Goal: Find specific page/section: Find specific page/section

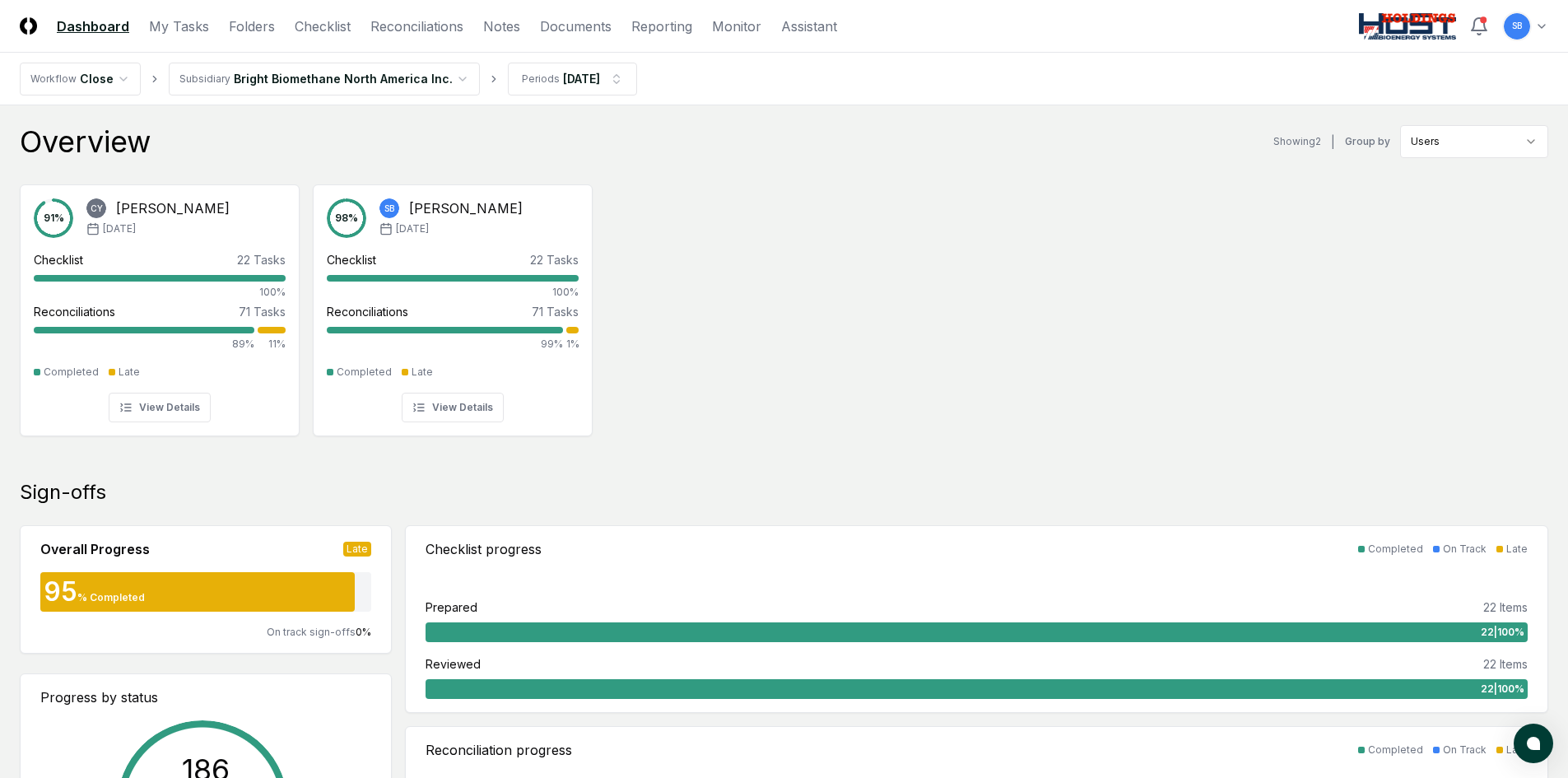
click at [265, 37] on header "CloseCore Dashboard My Tasks Folders Checklist Reconciliations Notes Documents …" at bounding box center [784, 26] width 1568 height 53
click at [259, 28] on link "Folders" at bounding box center [251, 26] width 46 height 20
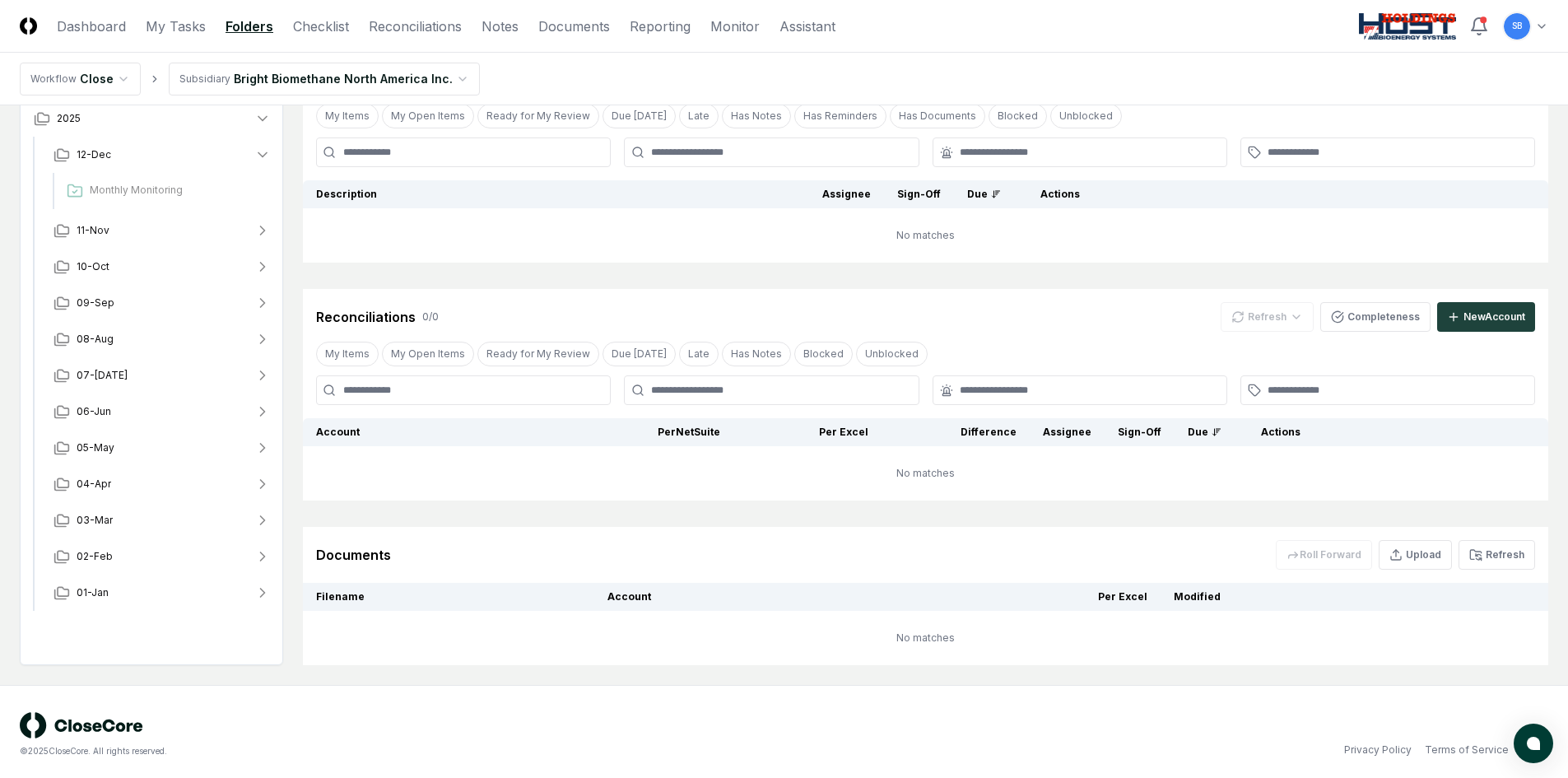
scroll to position [190, 0]
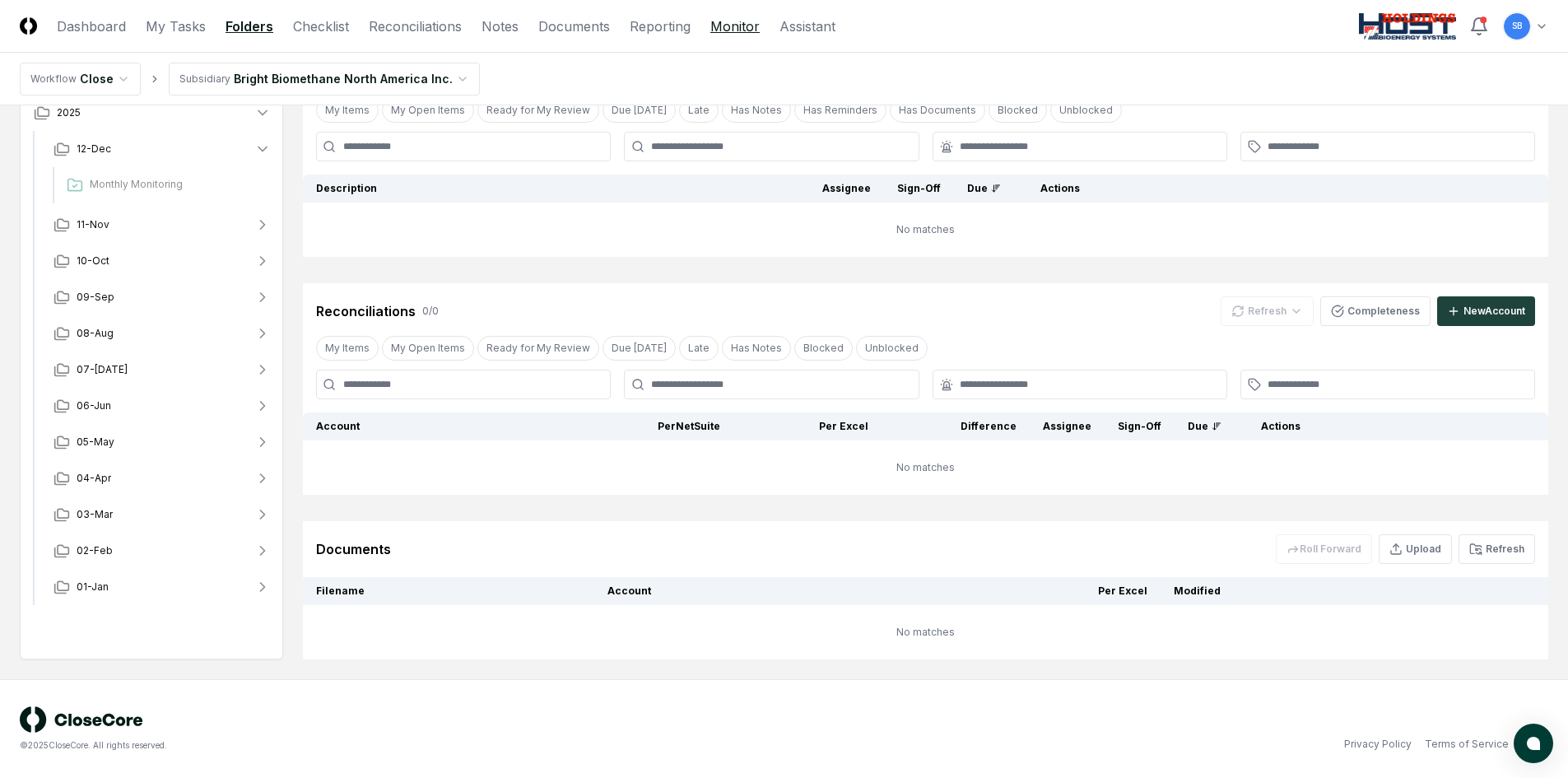
click at [737, 25] on link "Monitor" at bounding box center [735, 26] width 49 height 20
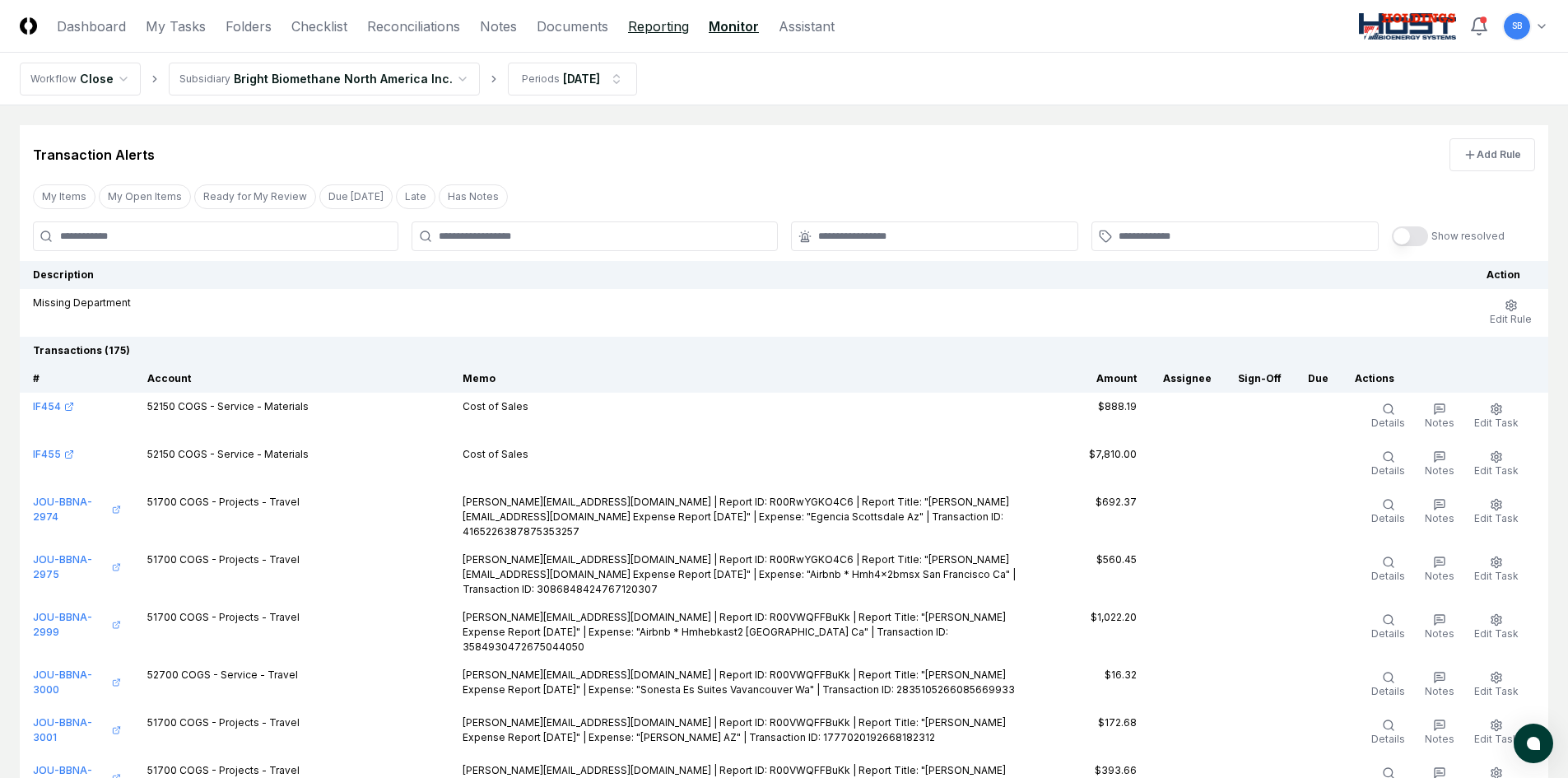
click at [666, 27] on link "Reporting" at bounding box center [659, 26] width 61 height 20
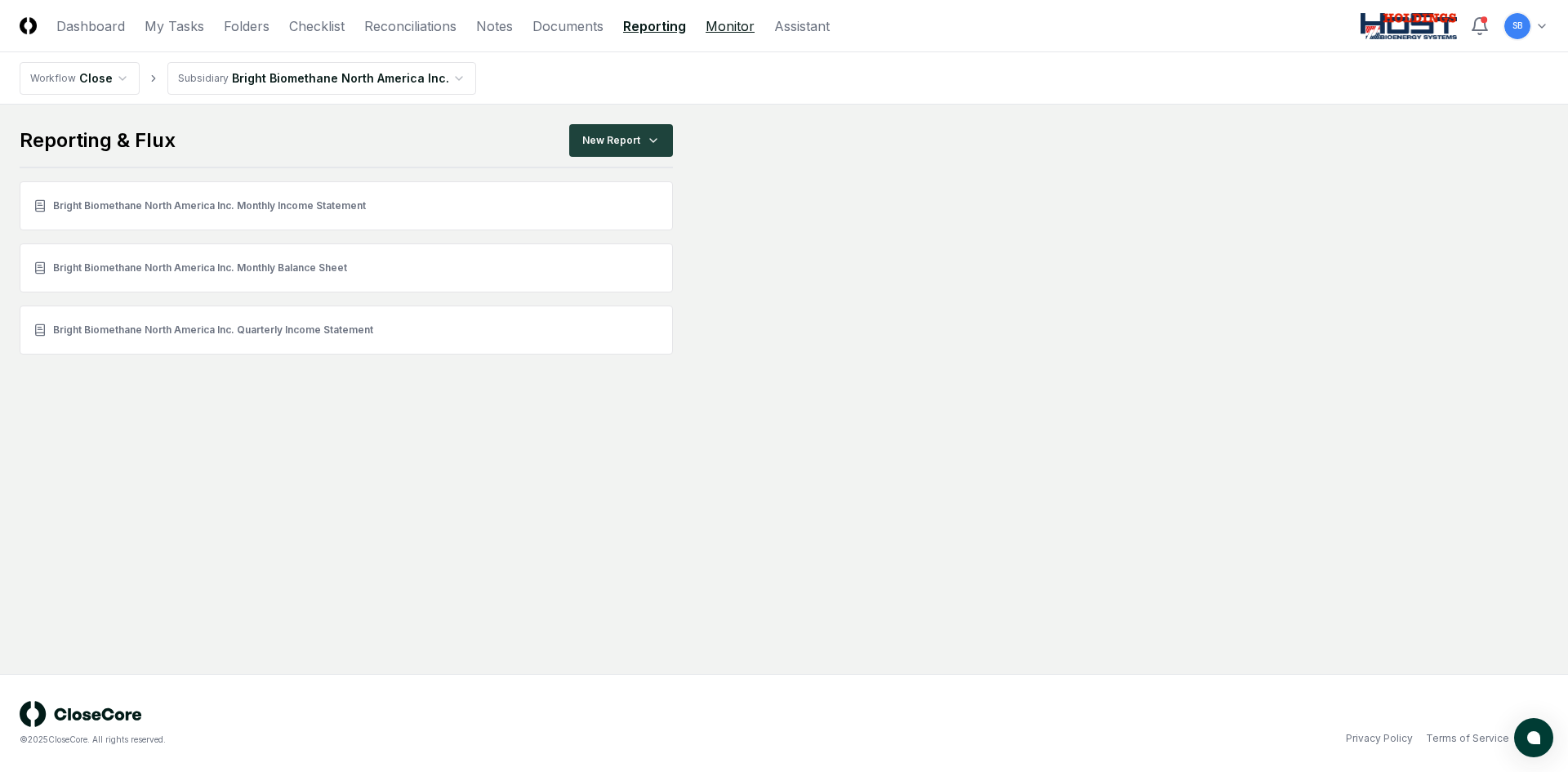
click at [722, 29] on link "Monitor" at bounding box center [730, 26] width 49 height 20
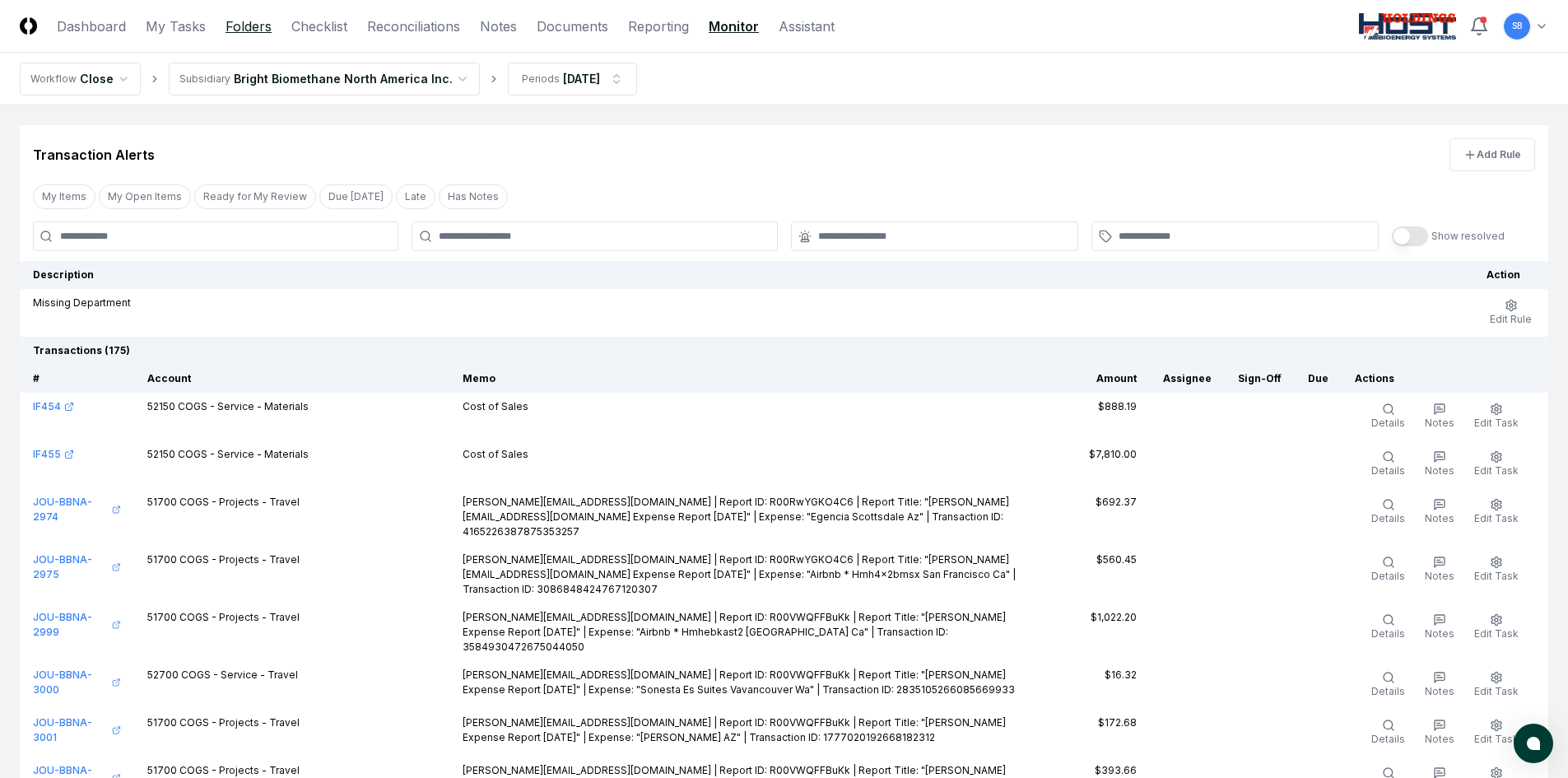
click at [251, 24] on link "Folders" at bounding box center [248, 26] width 46 height 20
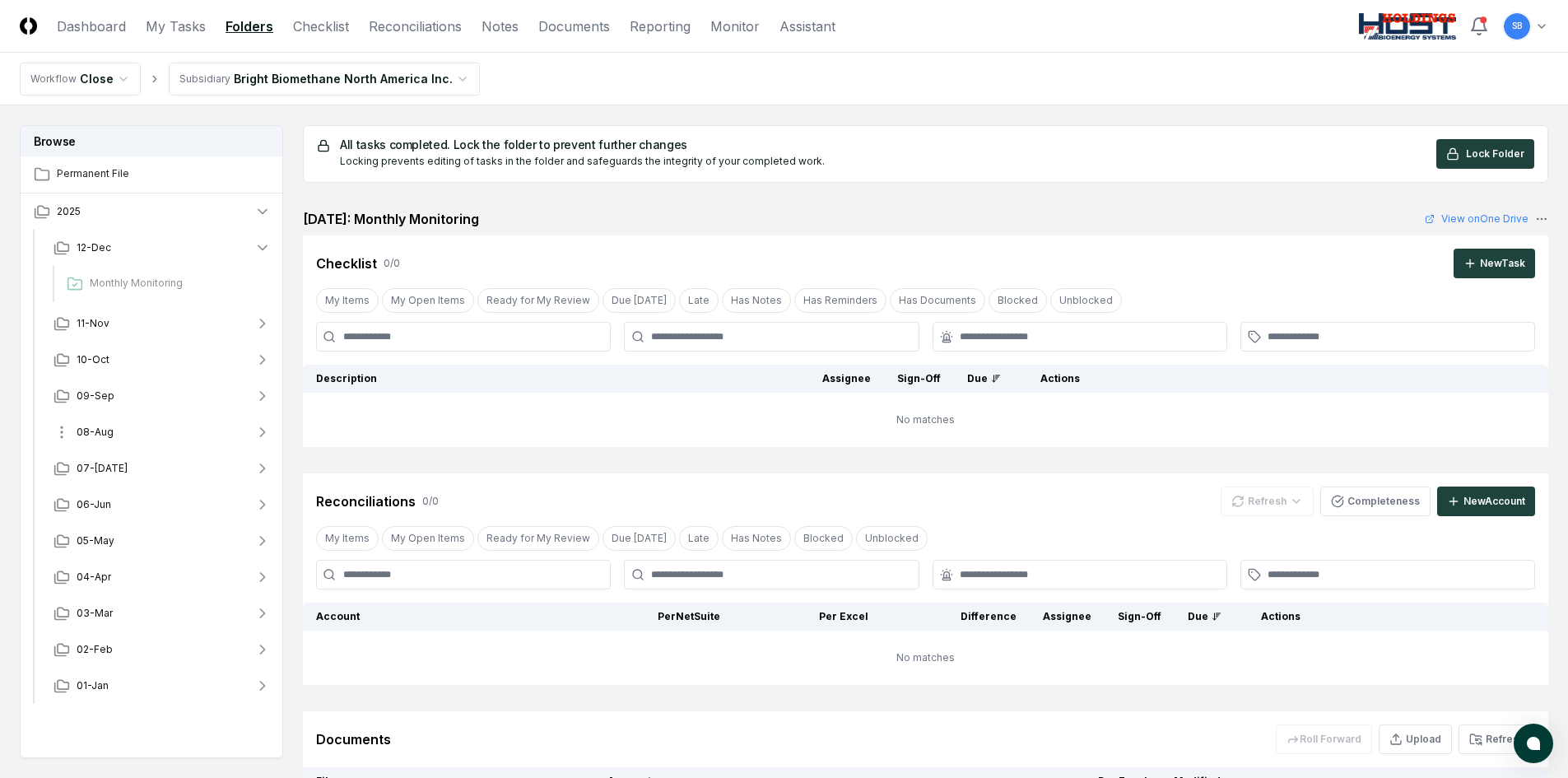
click at [100, 434] on span "08-Aug" at bounding box center [94, 432] width 37 height 15
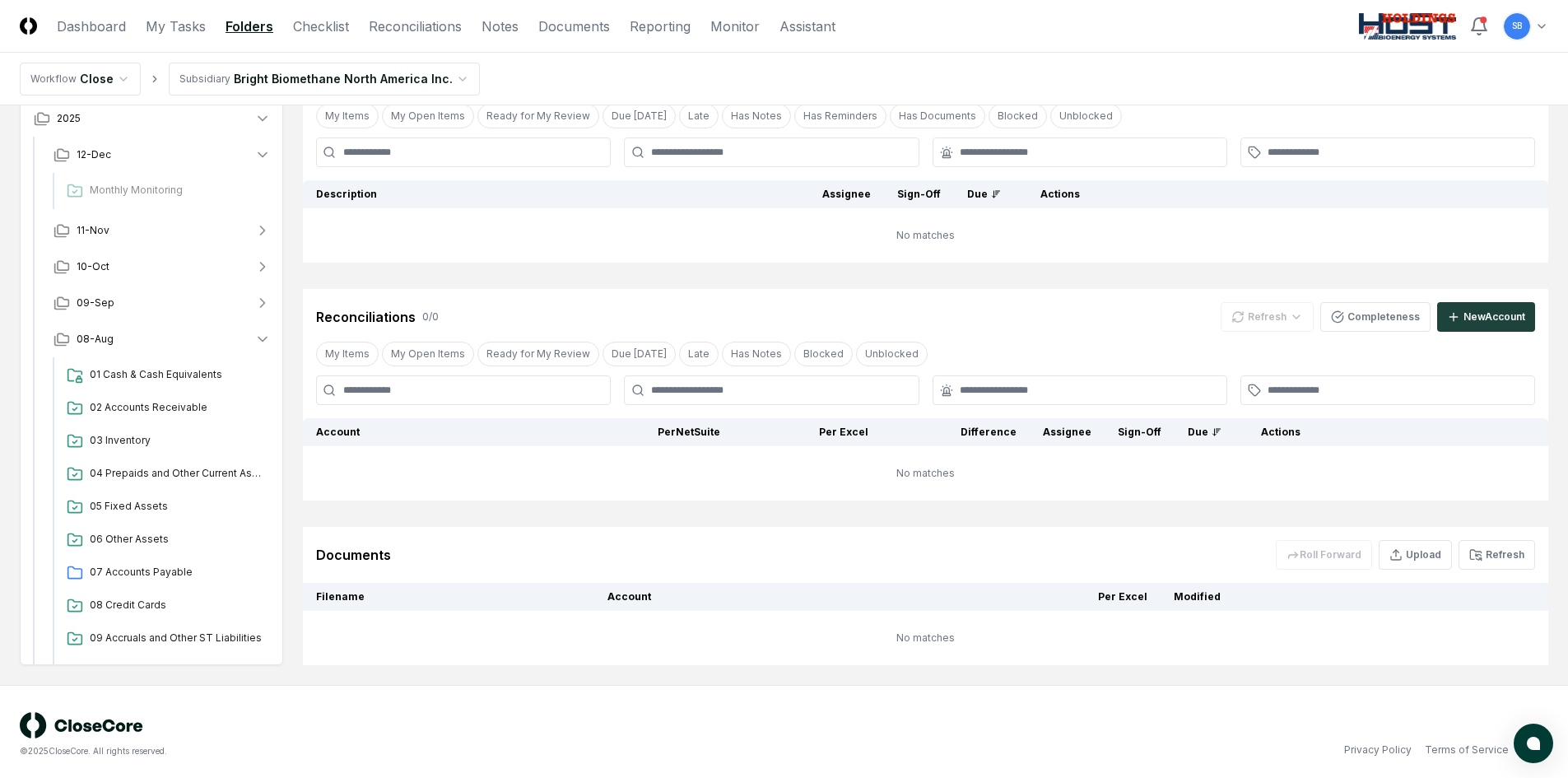
scroll to position [190, 0]
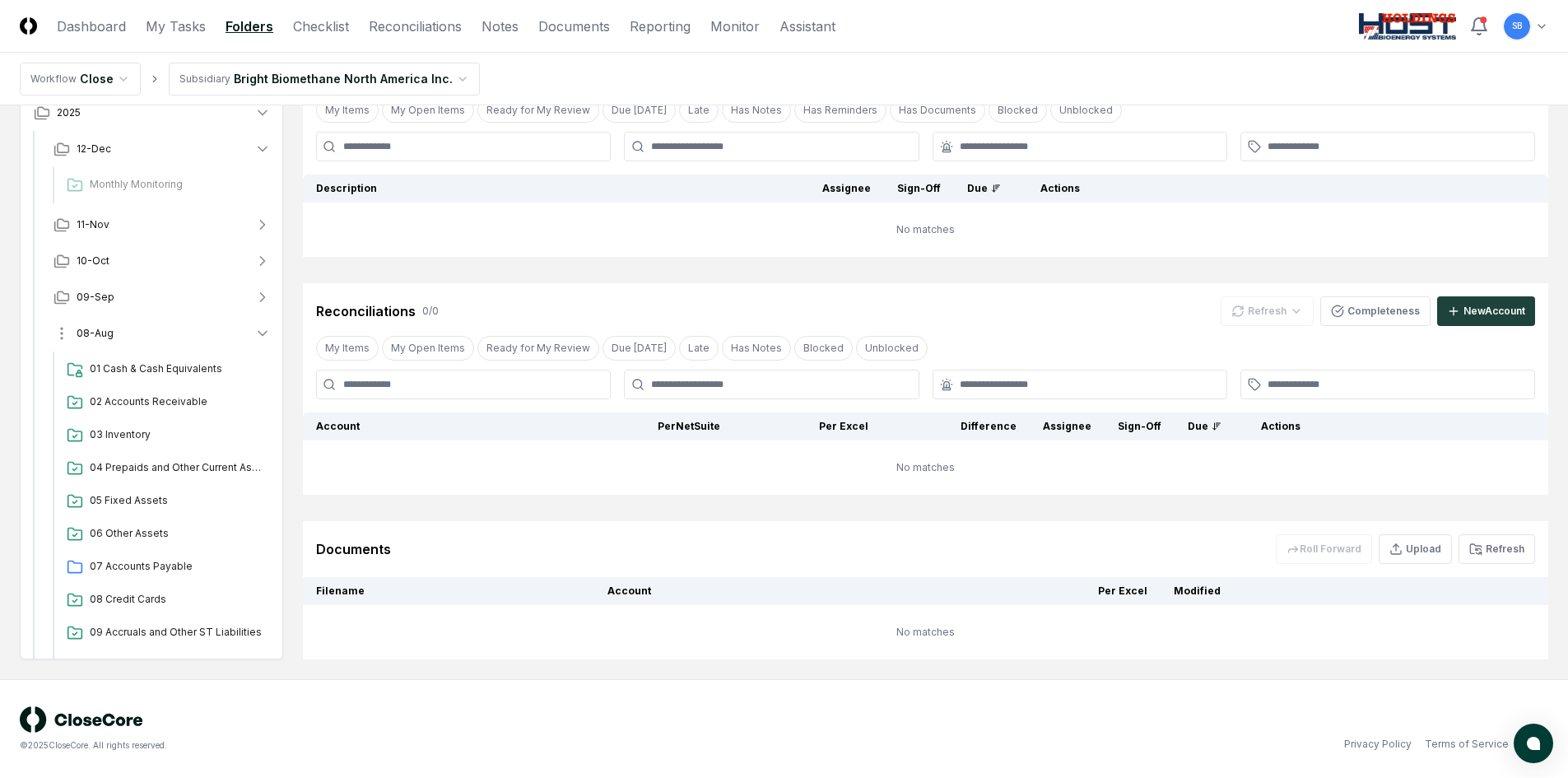
click at [96, 336] on span "08-Aug" at bounding box center [94, 333] width 37 height 15
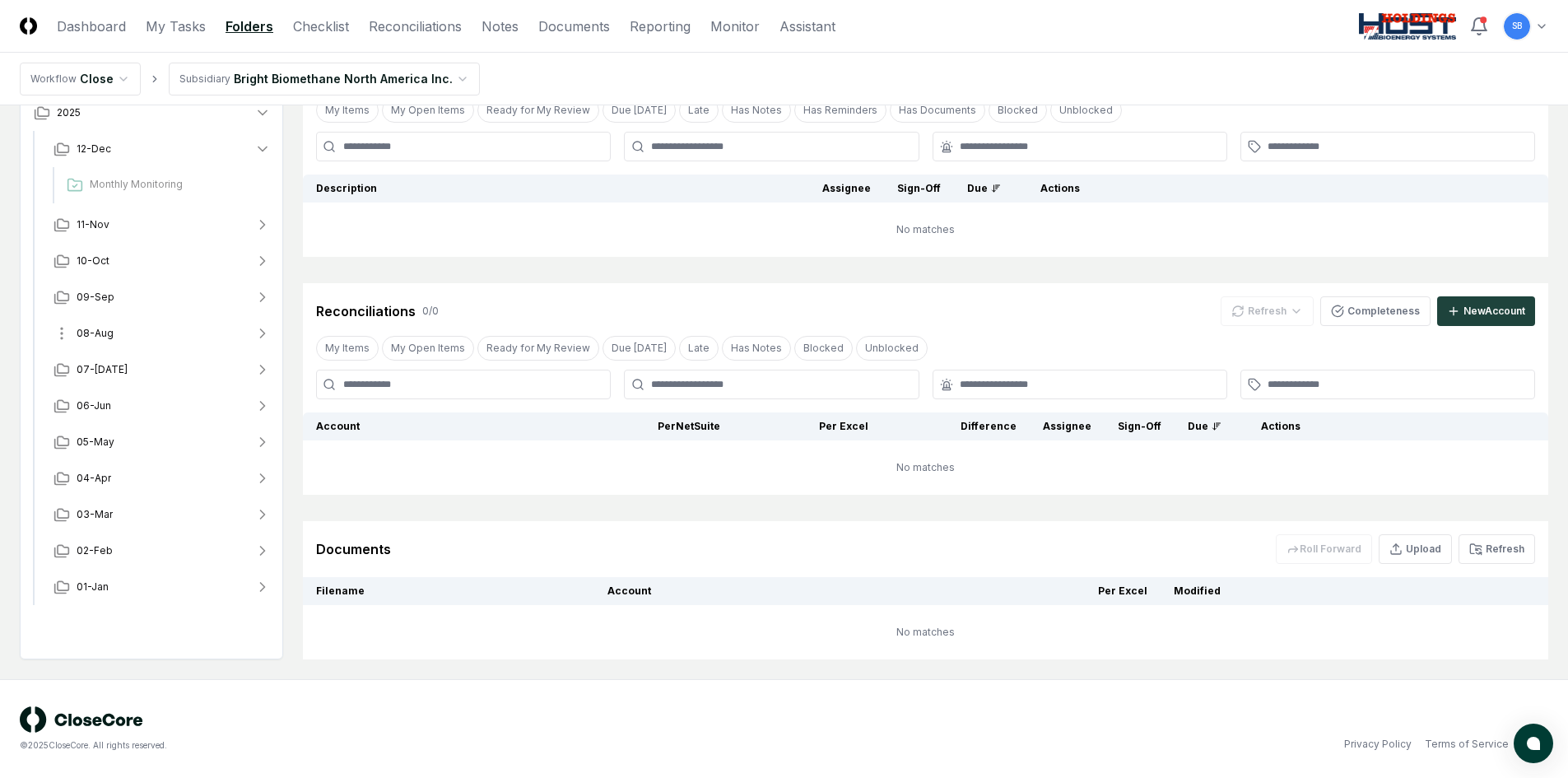
click at [106, 331] on span "08-Aug" at bounding box center [94, 333] width 37 height 15
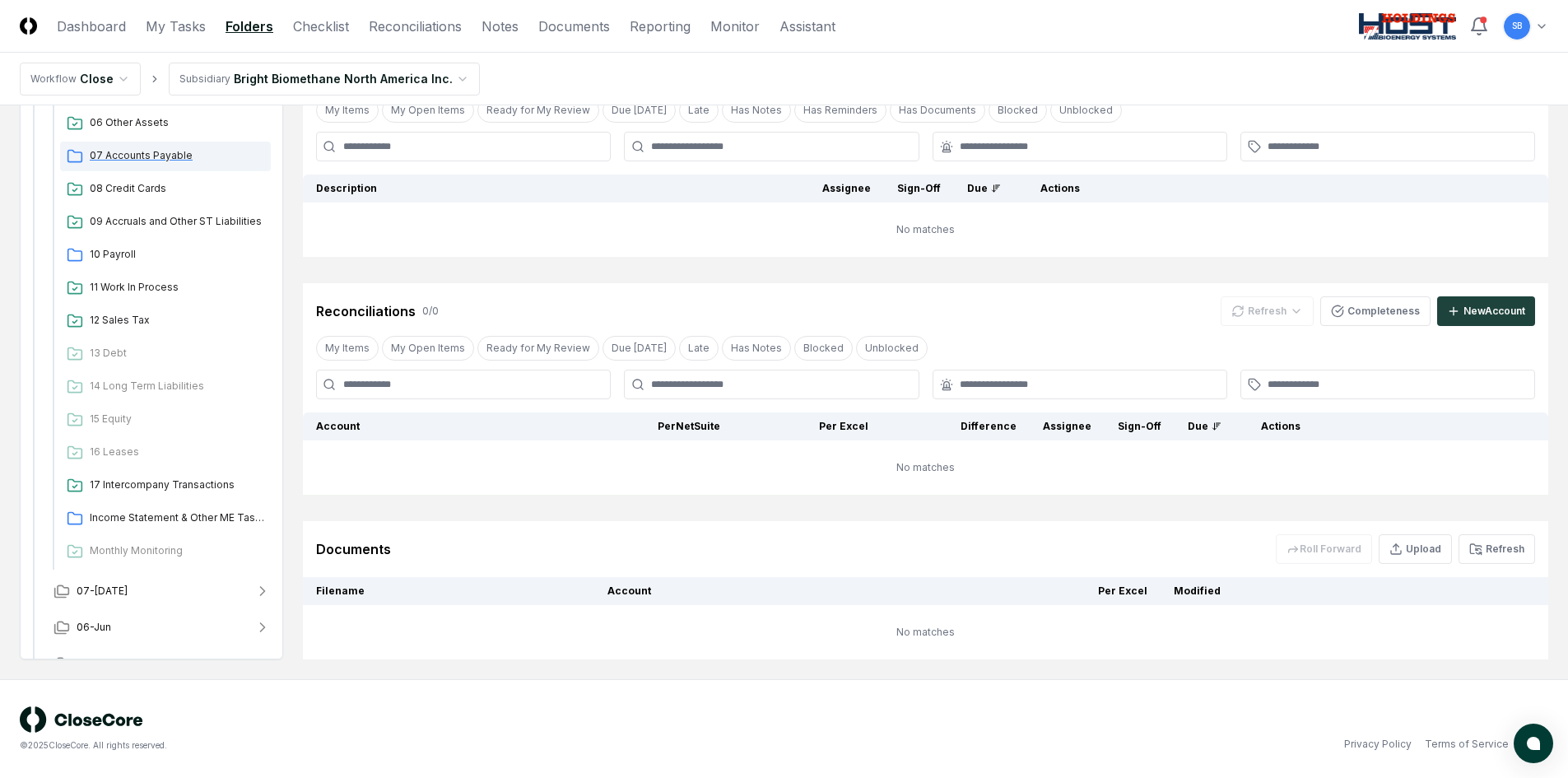
scroll to position [411, 0]
click at [154, 549] on span "Monthly Monitoring" at bounding box center [177, 549] width 175 height 15
